Goal: Information Seeking & Learning: Learn about a topic

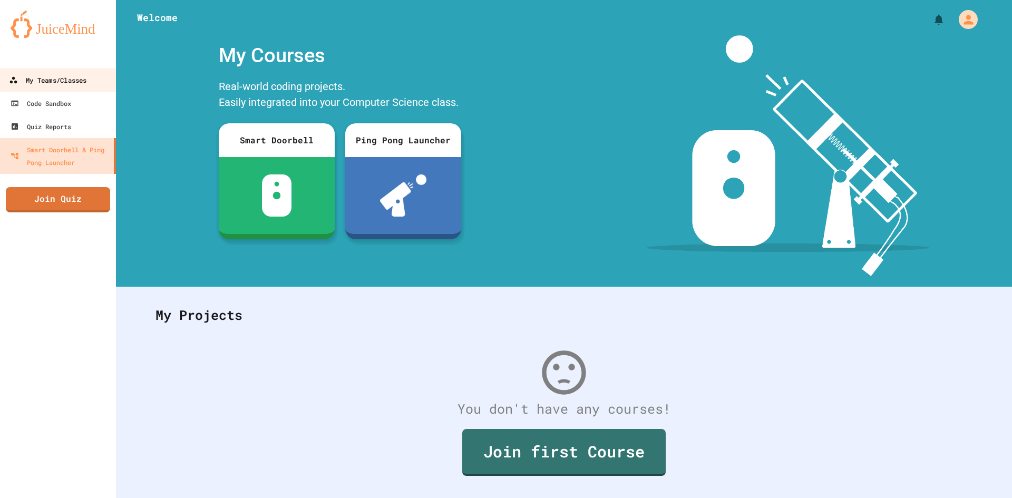
click at [42, 71] on link "My Teams/Classes" at bounding box center [58, 80] width 120 height 24
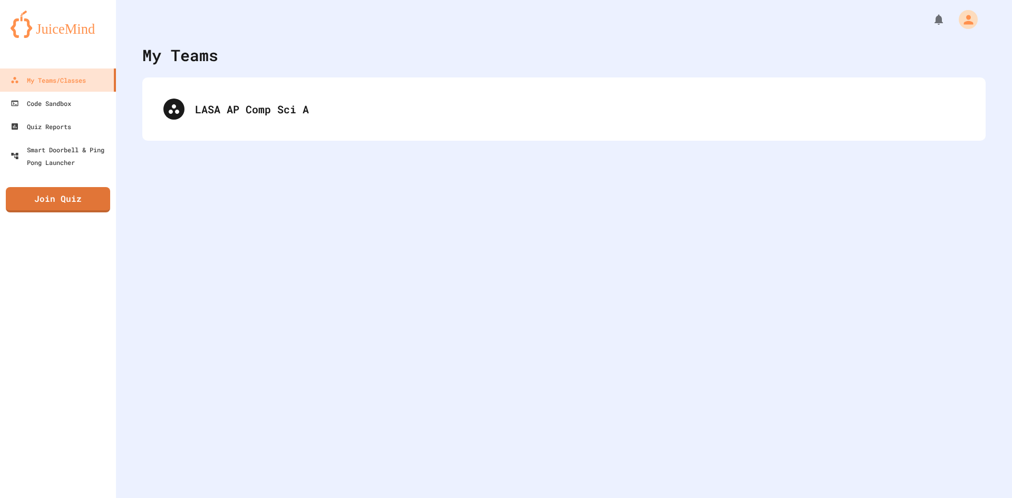
click at [287, 132] on div "LASA AP Comp Sci A" at bounding box center [563, 108] width 843 height 63
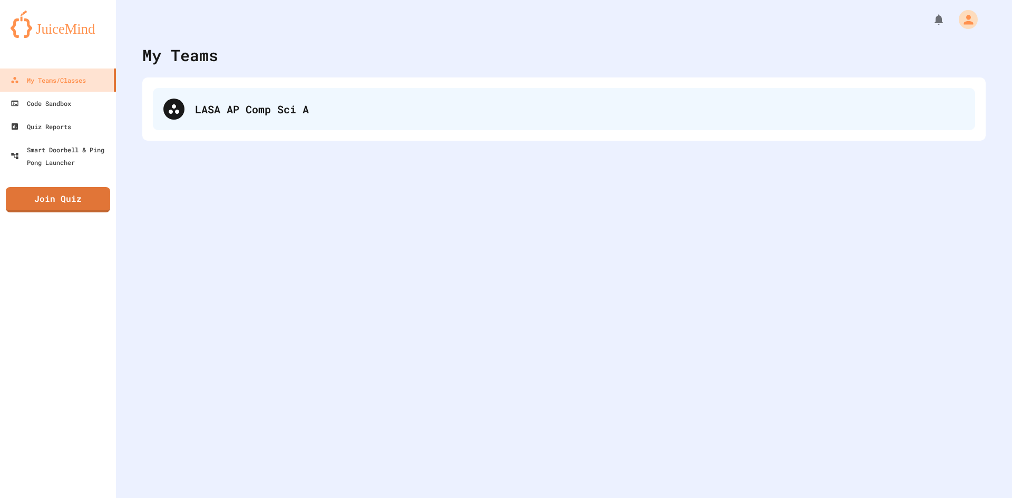
click at [289, 105] on div "LASA AP Comp Sci A" at bounding box center [579, 109] width 769 height 16
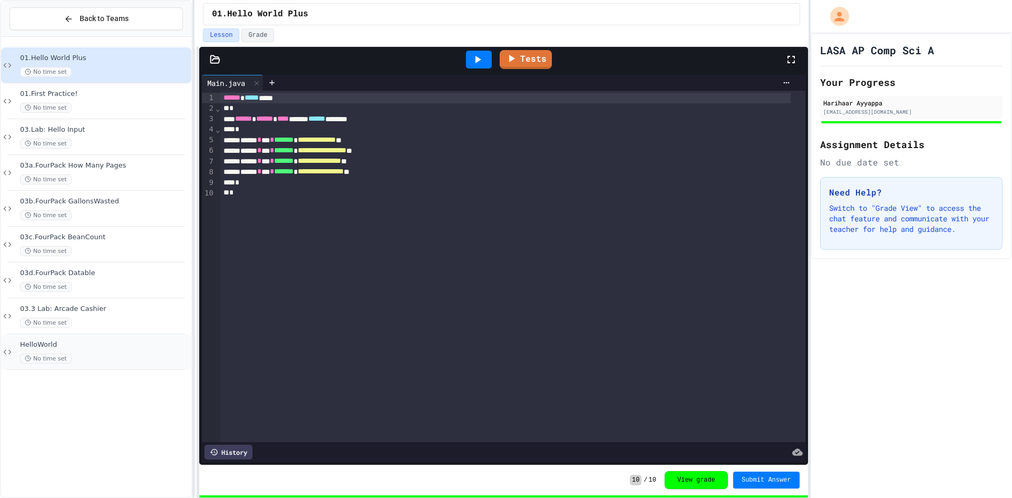
click at [104, 357] on div "No time set" at bounding box center [104, 359] width 169 height 10
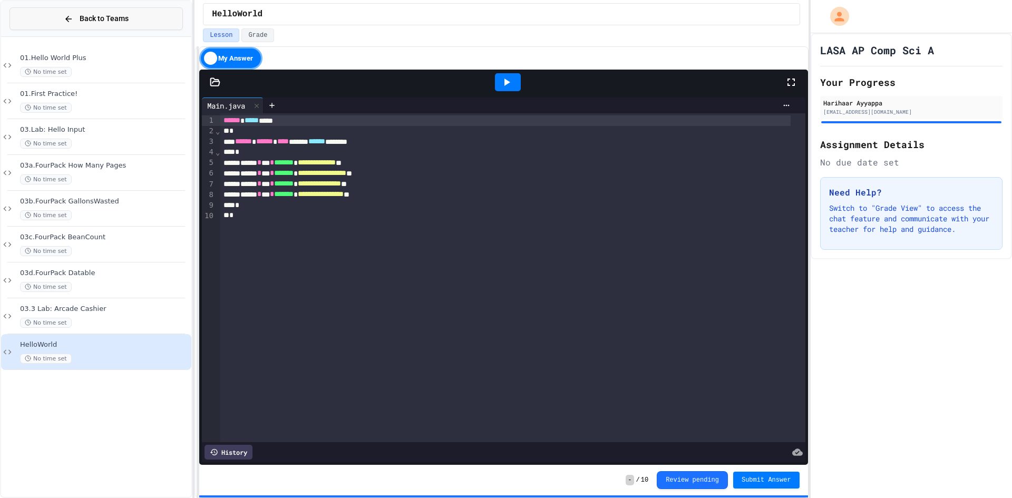
click at [83, 15] on span "Back to Teams" at bounding box center [104, 18] width 49 height 11
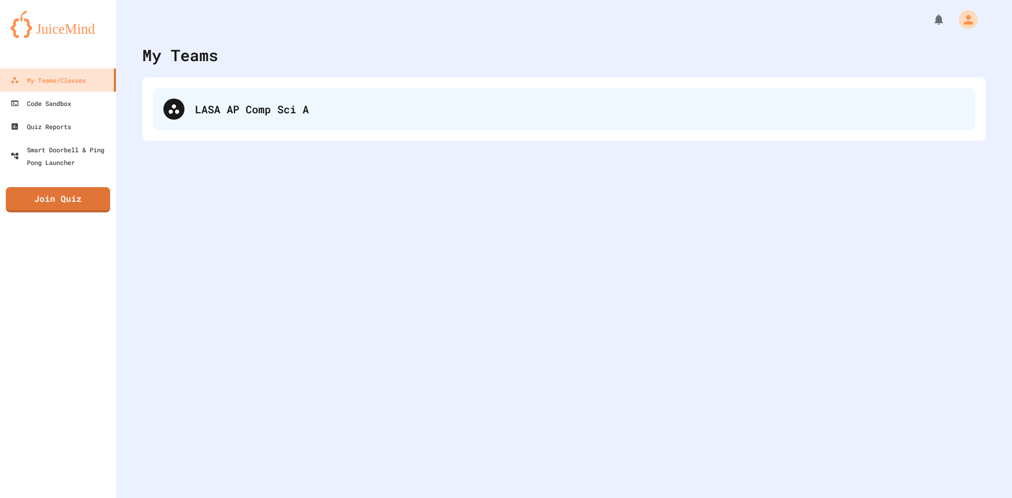
click at [231, 115] on div "LASA AP Comp Sci A" at bounding box center [579, 109] width 769 height 16
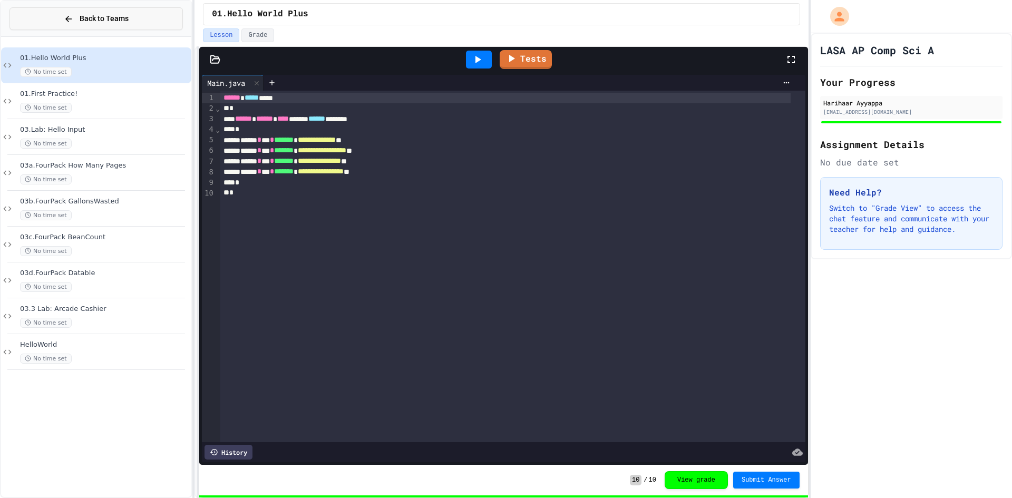
click at [100, 18] on span "Back to Teams" at bounding box center [104, 18] width 49 height 11
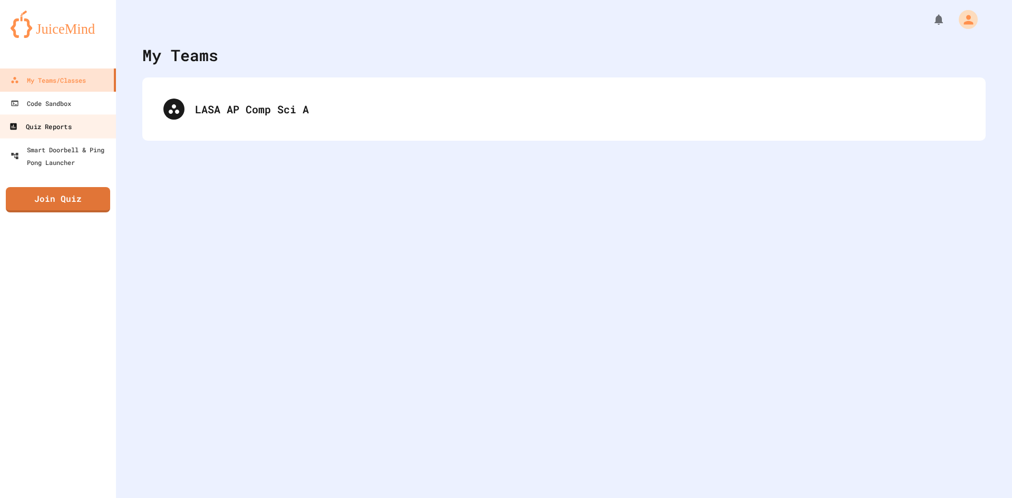
click at [58, 131] on div "Quiz Reports" at bounding box center [40, 126] width 62 height 13
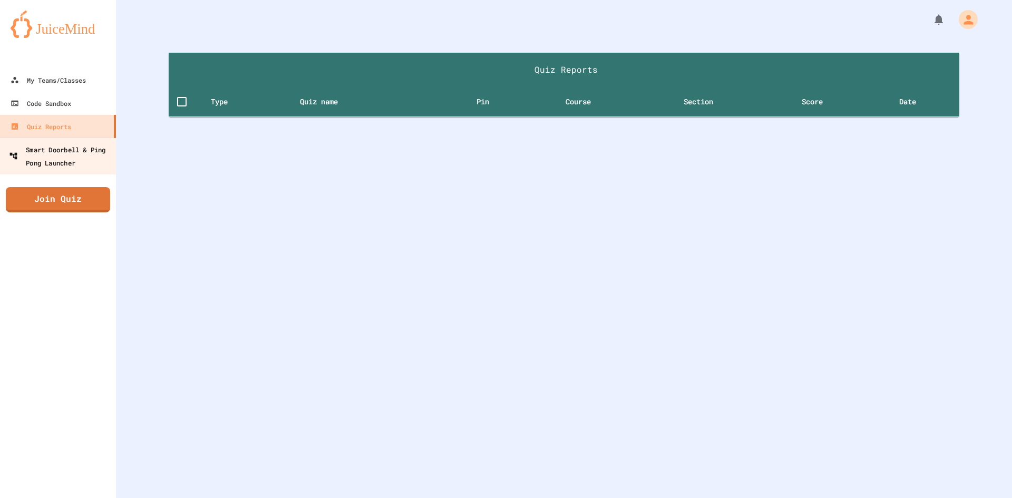
click at [61, 165] on div "Smart Doorbell & Ping Pong Launcher" at bounding box center [61, 156] width 104 height 26
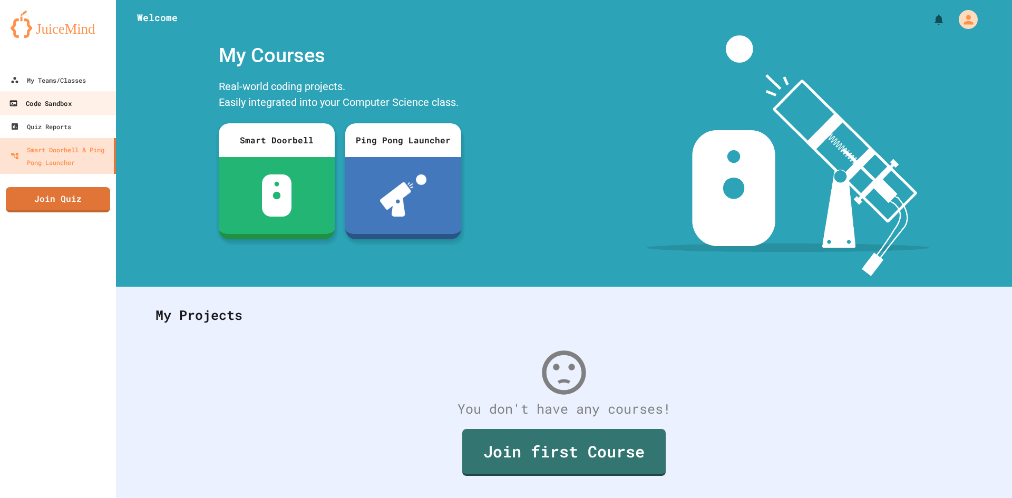
click at [66, 103] on div "Code Sandbox" at bounding box center [40, 103] width 62 height 13
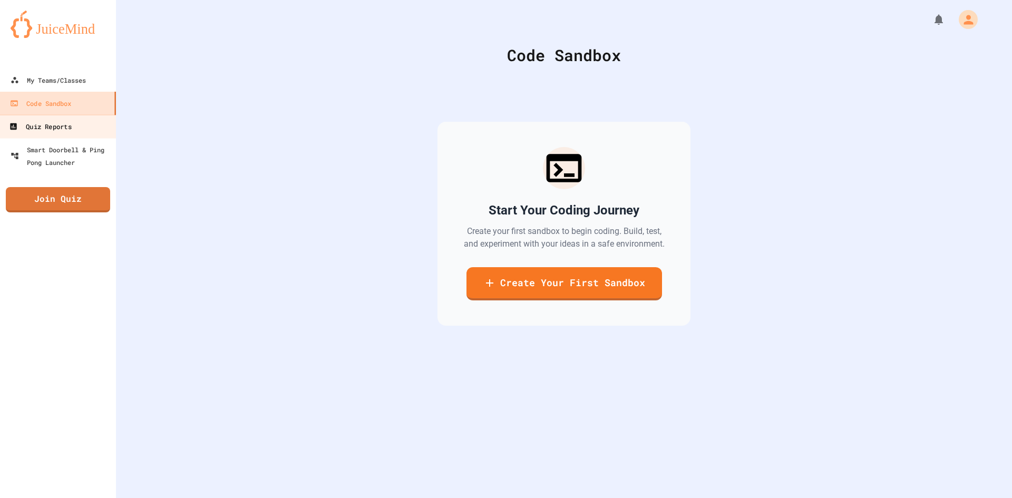
click at [71, 124] on div "Quiz Reports" at bounding box center [40, 126] width 62 height 13
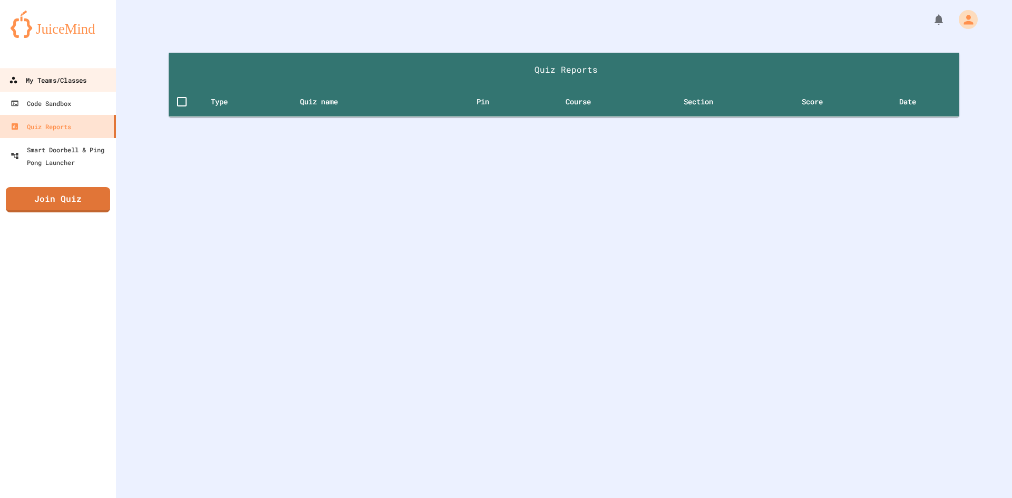
click at [85, 80] on div "My Teams/Classes" at bounding box center [47, 80] width 77 height 13
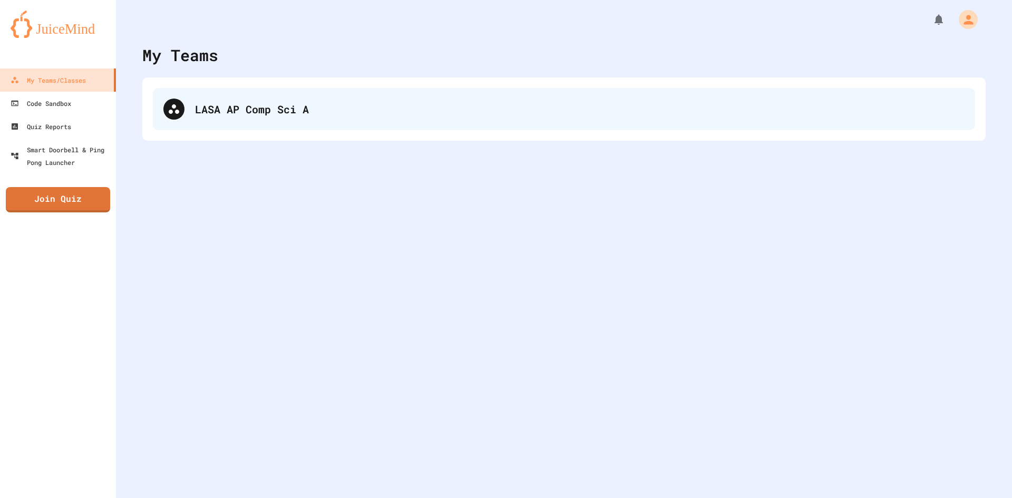
click at [207, 105] on div "LASA AP Comp Sci A" at bounding box center [579, 109] width 769 height 16
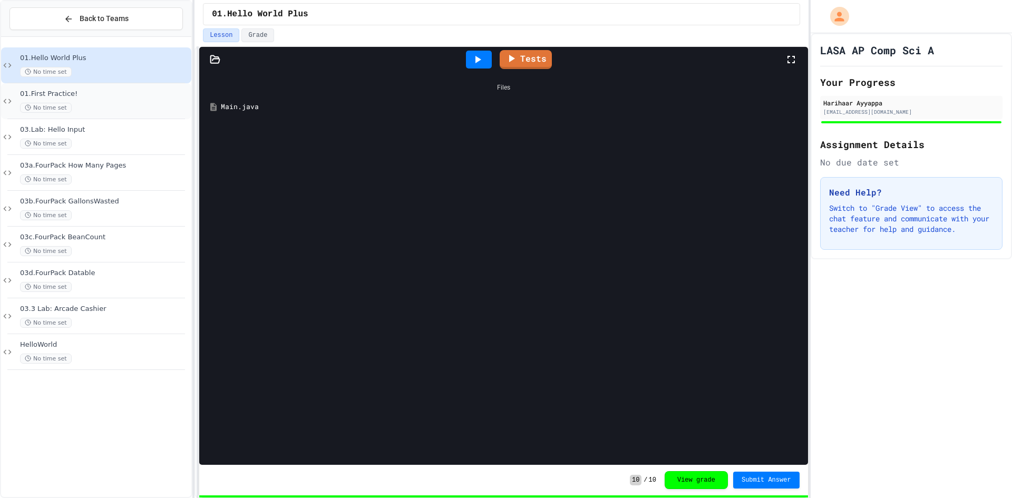
click at [101, 113] on div "01.First Practice! No time set" at bounding box center [96, 101] width 190 height 36
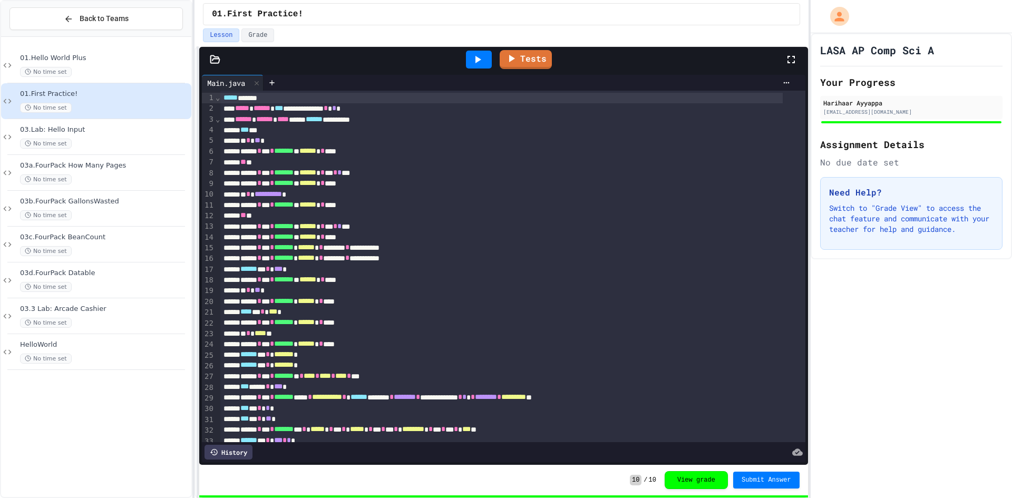
click at [113, 135] on div "03.Lab: Hello Input No time set" at bounding box center [104, 136] width 169 height 23
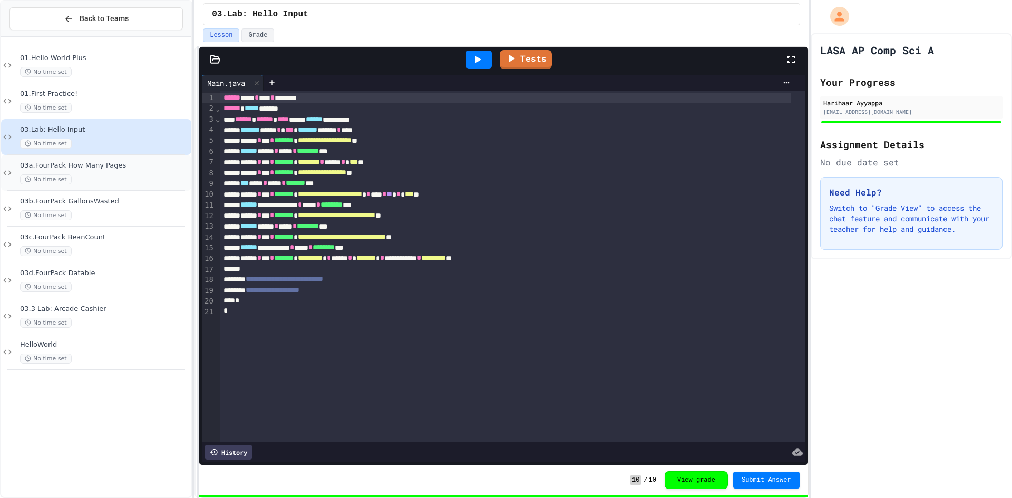
click at [118, 185] on div "03a.FourPack How Many Pages No time set" at bounding box center [96, 173] width 190 height 36
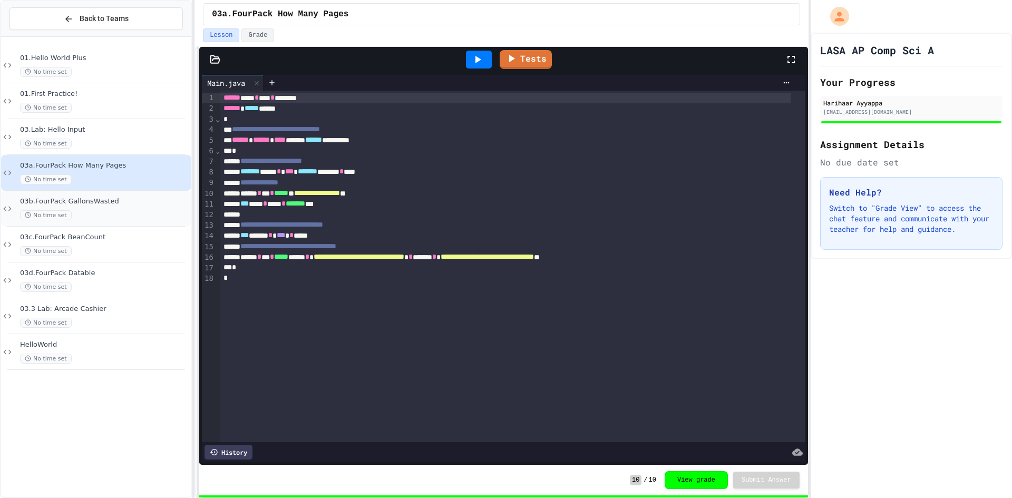
click at [133, 213] on div "No time set" at bounding box center [104, 215] width 169 height 10
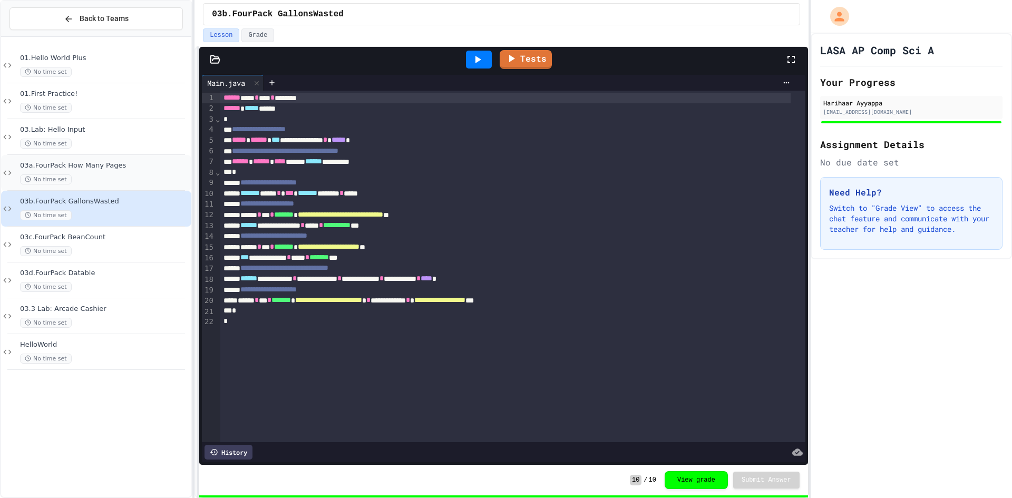
click at [139, 177] on div "No time set" at bounding box center [104, 179] width 169 height 10
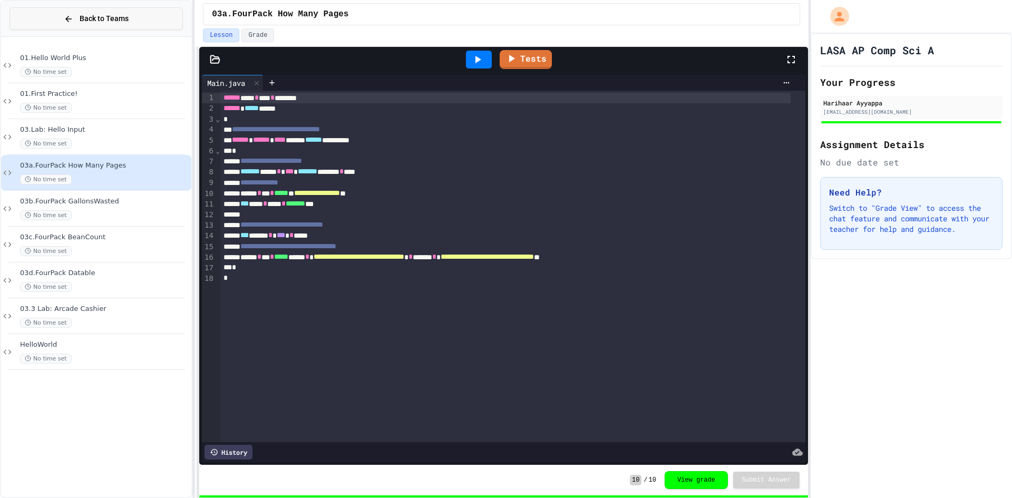
click at [70, 12] on button "Back to Teams" at bounding box center [95, 18] width 173 height 23
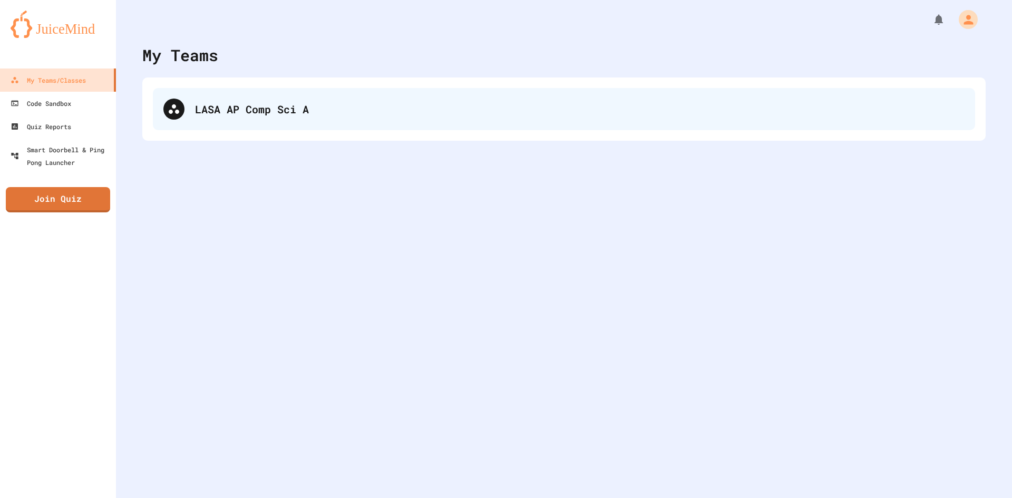
click at [242, 119] on div "LASA AP Comp Sci A" at bounding box center [564, 109] width 822 height 42
